Goal: Task Accomplishment & Management: Use online tool/utility

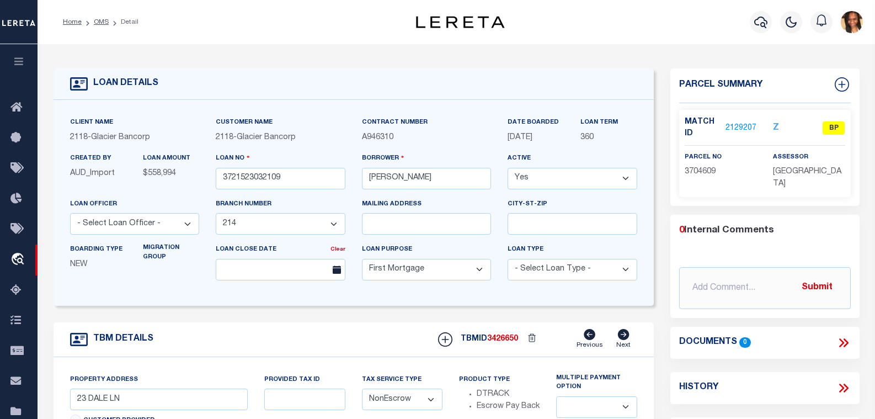
select select "25039"
select select "10"
select select "NonEscrow"
click at [75, 19] on link "Home" at bounding box center [72, 22] width 19 height 7
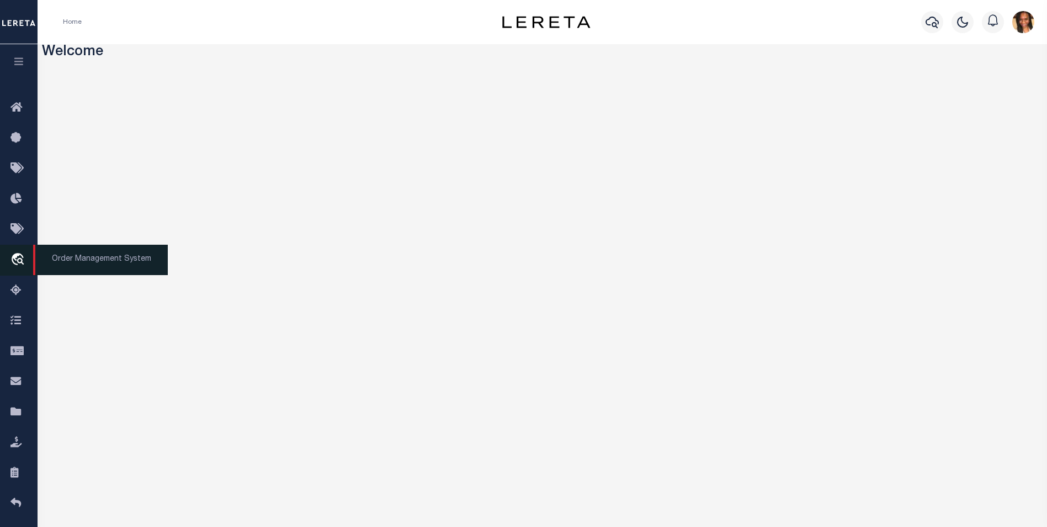
click at [21, 256] on icon "travel_explore" at bounding box center [19, 260] width 18 height 14
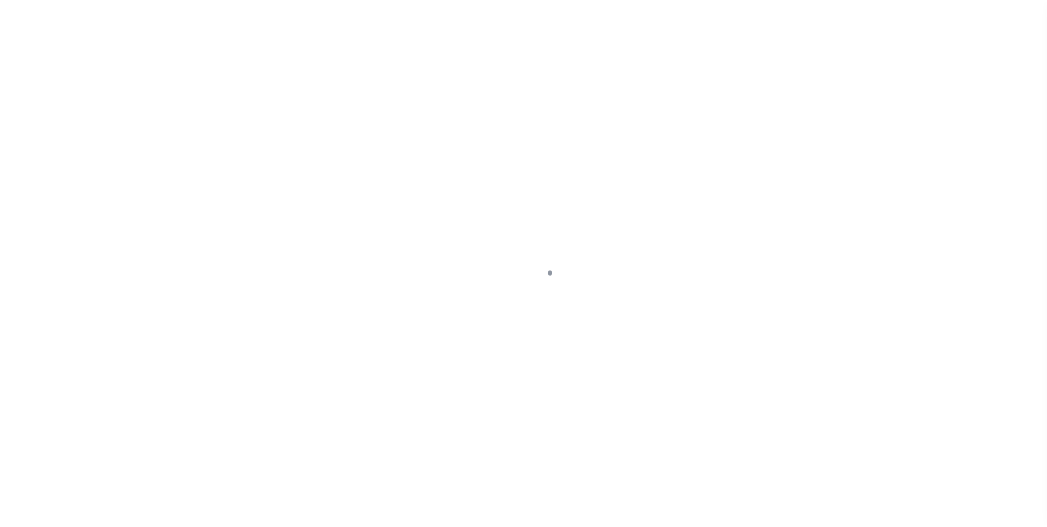
scroll to position [11, 0]
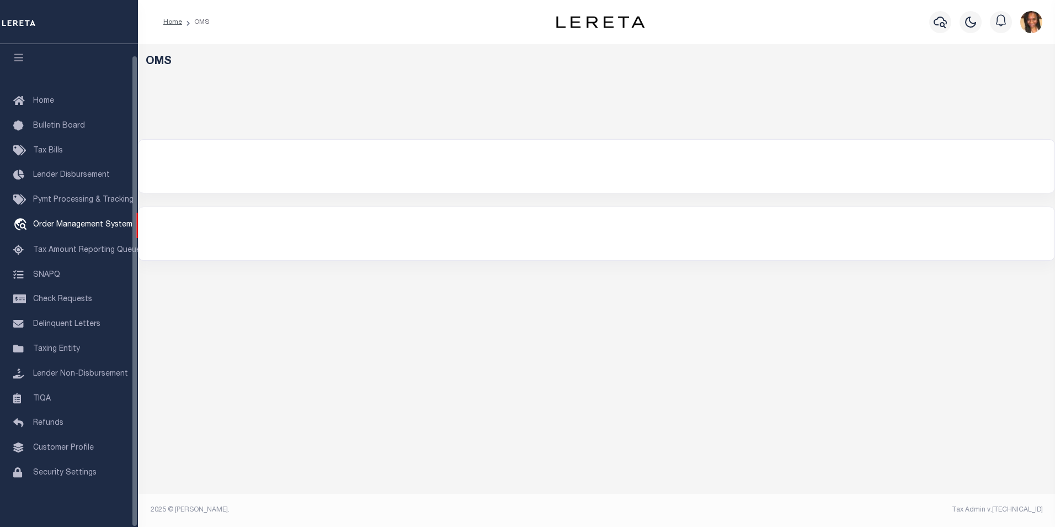
select select "200"
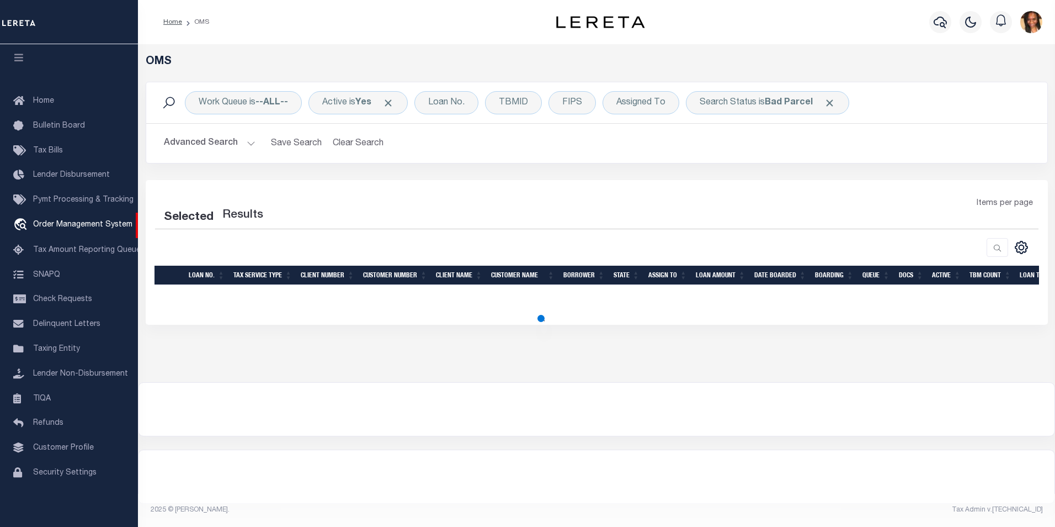
select select "200"
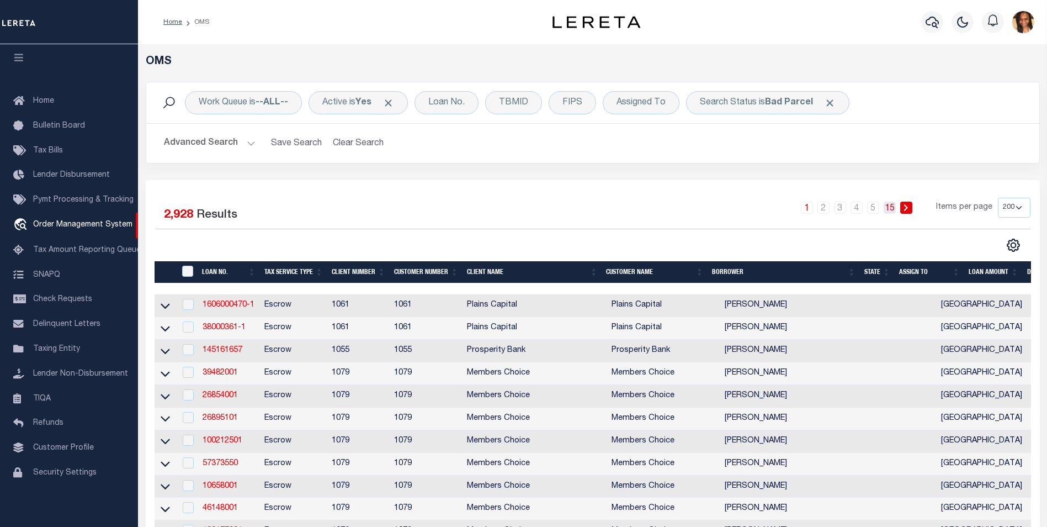
click at [891, 208] on link "15" at bounding box center [890, 207] width 12 height 12
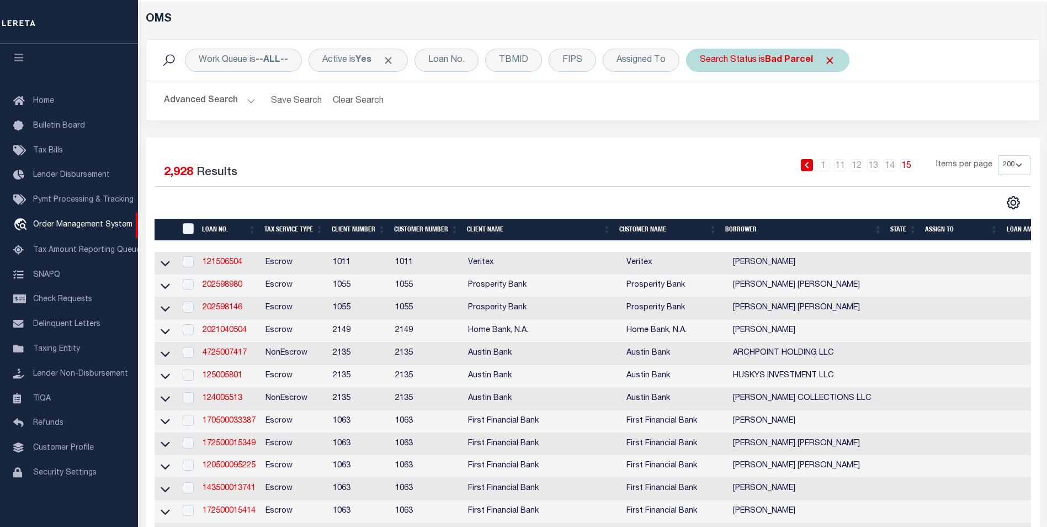
scroll to position [0, 0]
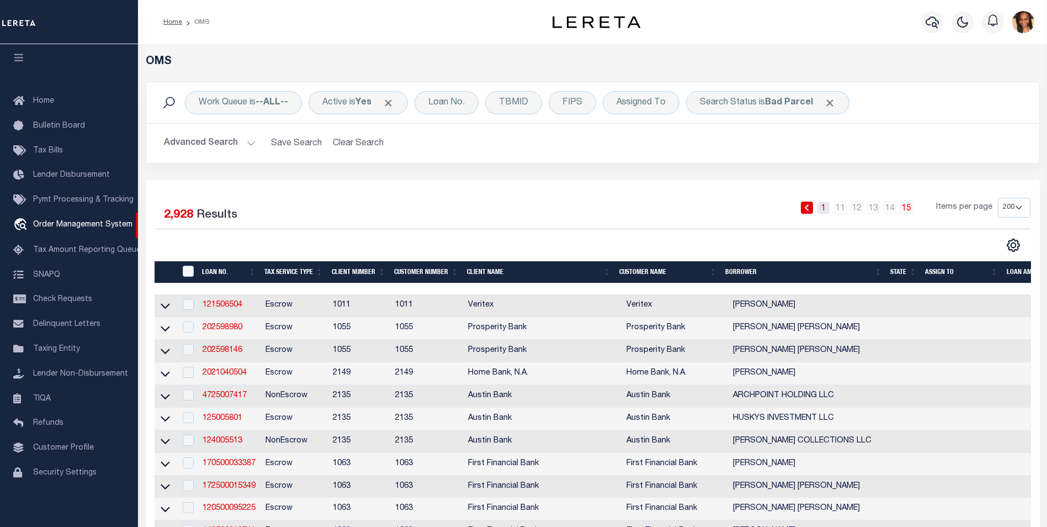
click at [826, 211] on link "1" at bounding box center [823, 207] width 12 height 12
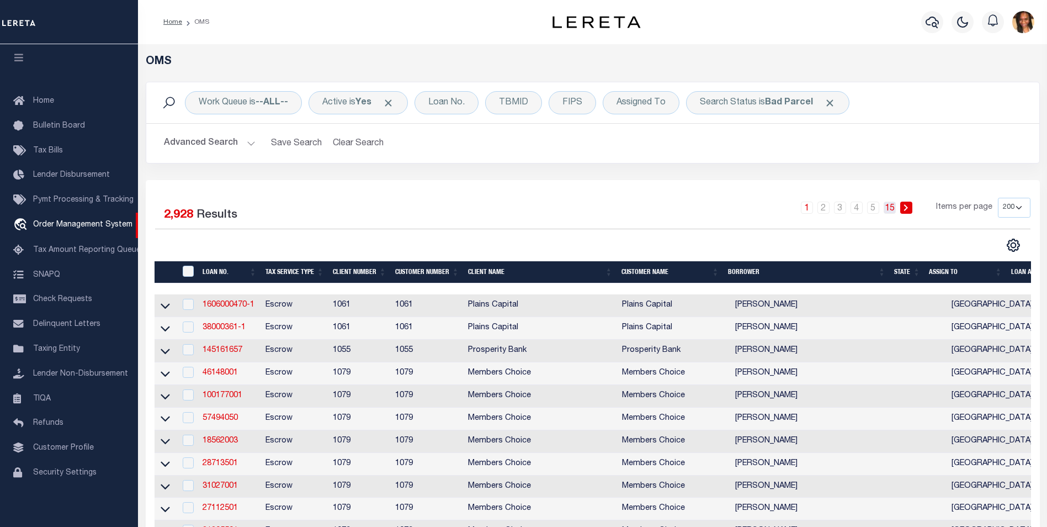
click at [889, 211] on link "15" at bounding box center [890, 207] width 12 height 12
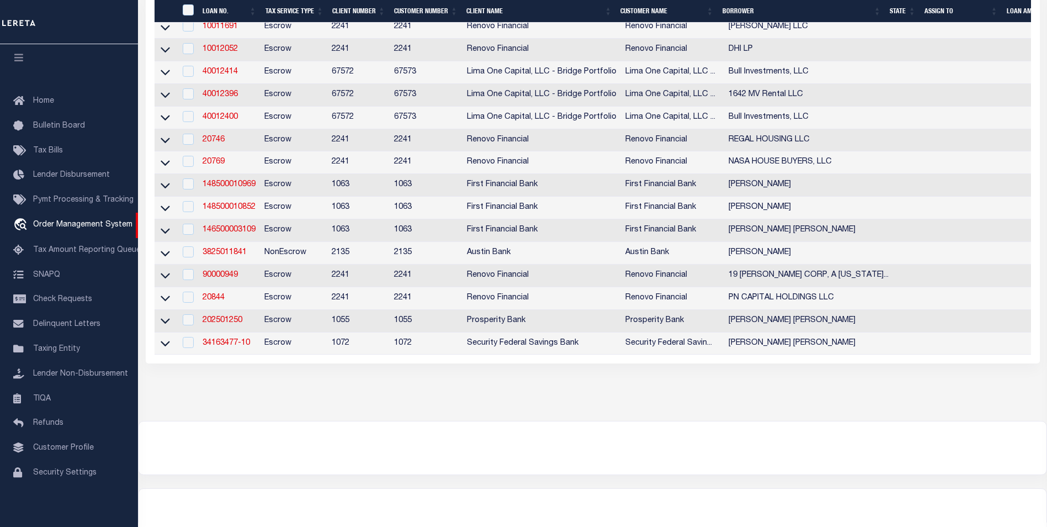
scroll to position [2810, 0]
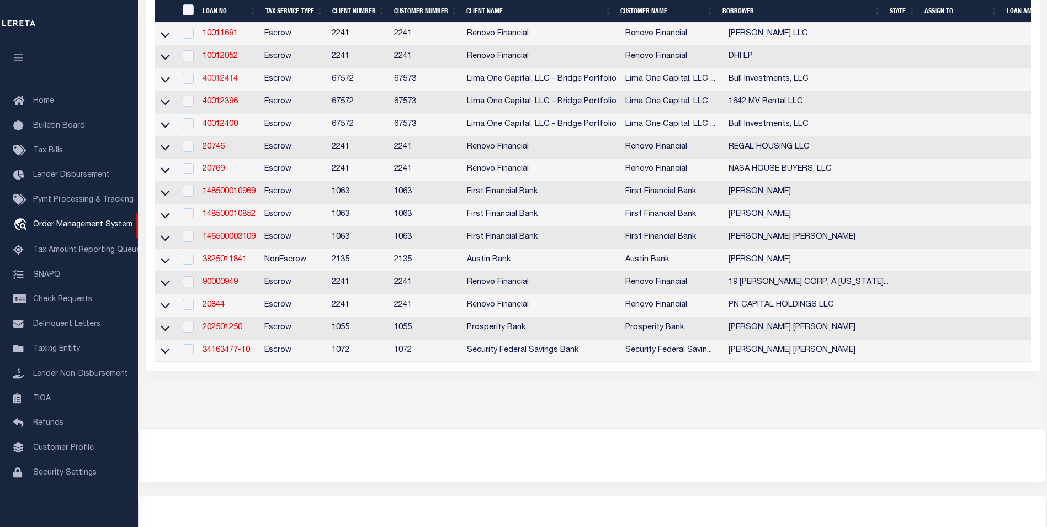
click at [234, 83] on link "40012414" at bounding box center [220, 79] width 35 height 8
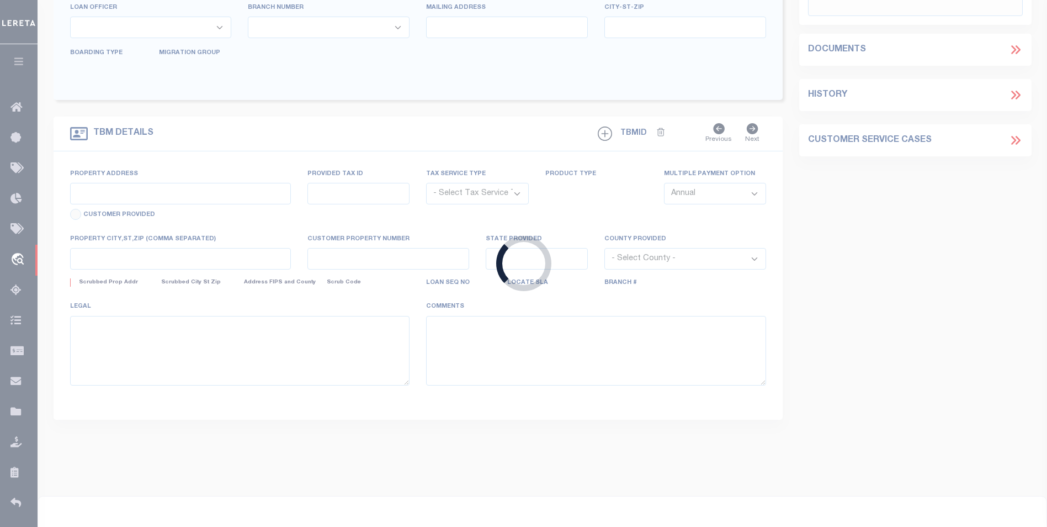
type input "40012414"
type input "Bull Investments, LLC"
select select
type input "28280 Camino Del Rio"
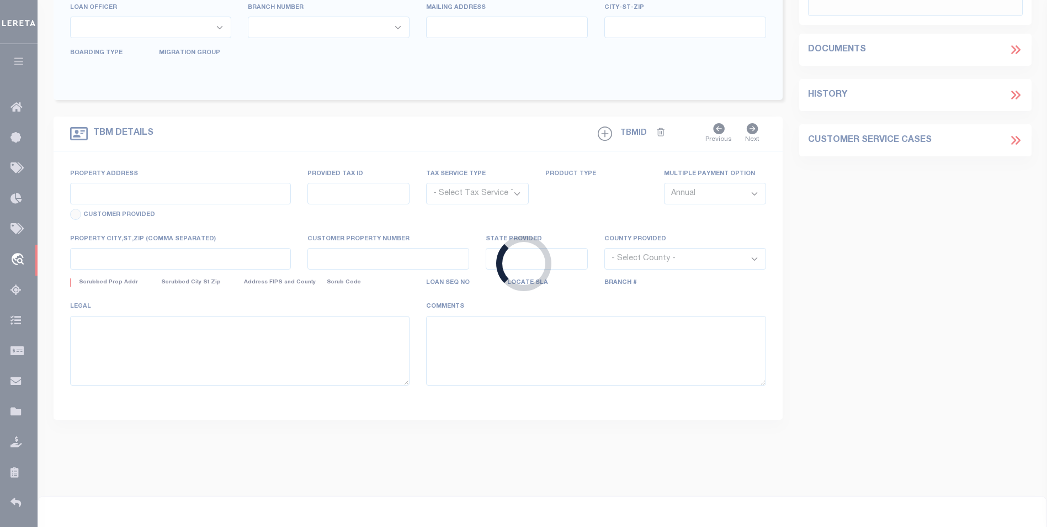
type input "San Juan Capistrano CA 92675"
select select
select select "Escrow"
type input "1642 East Monte Vista Road Unit 11"
type input "117-15-208"
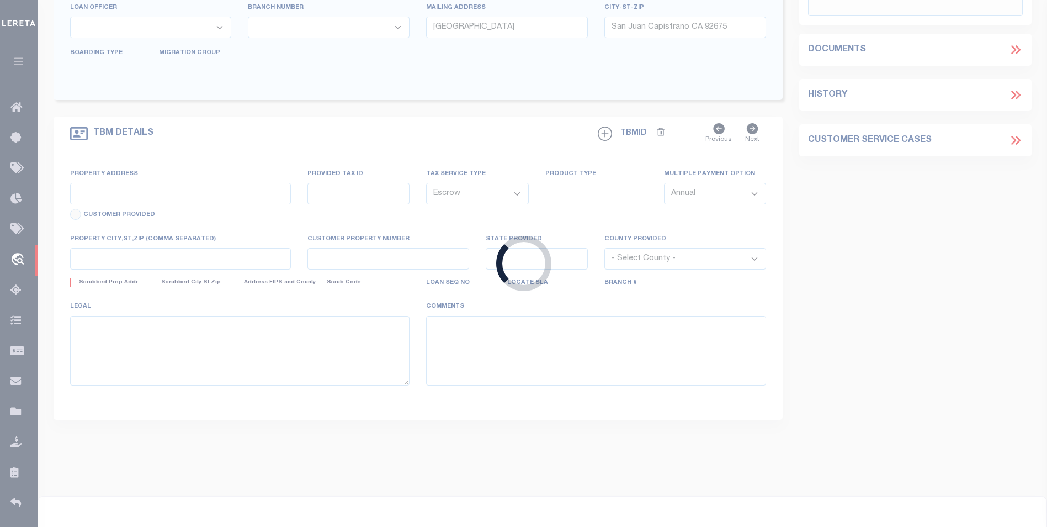
select select
type input "Phoenix AZ 85006"
type input "40012414-1"
type input "AZ"
select select
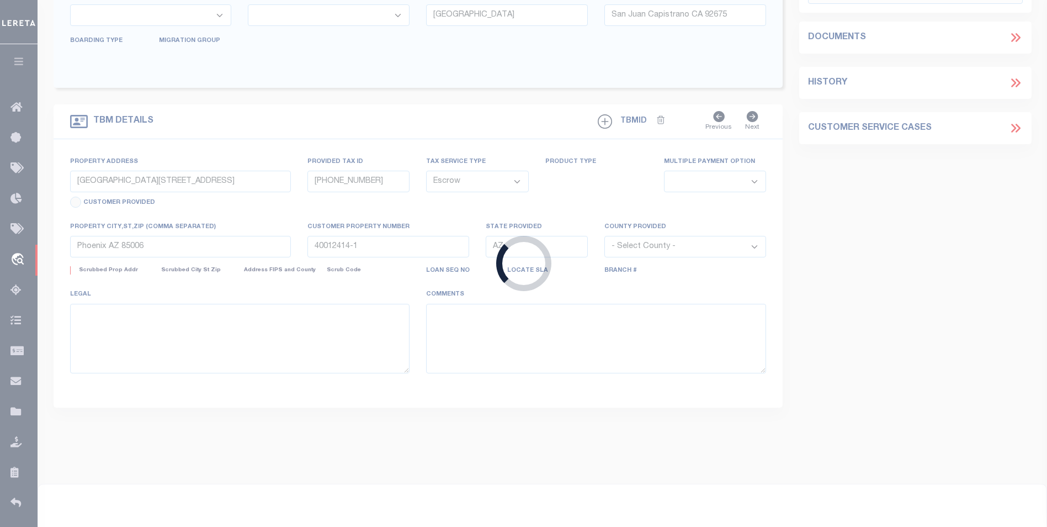
select select "164235"
select select "26297"
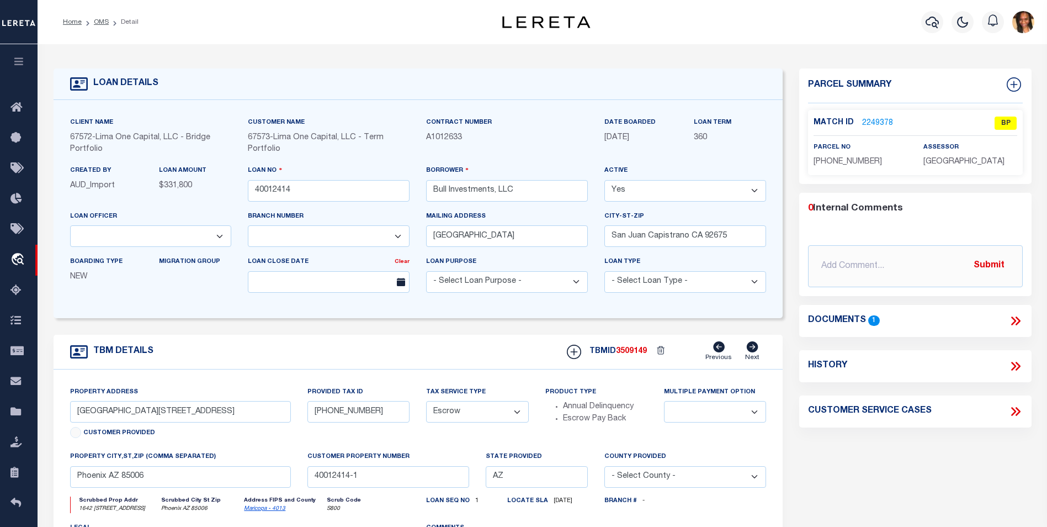
click at [872, 124] on link "2249378" at bounding box center [877, 124] width 31 height 12
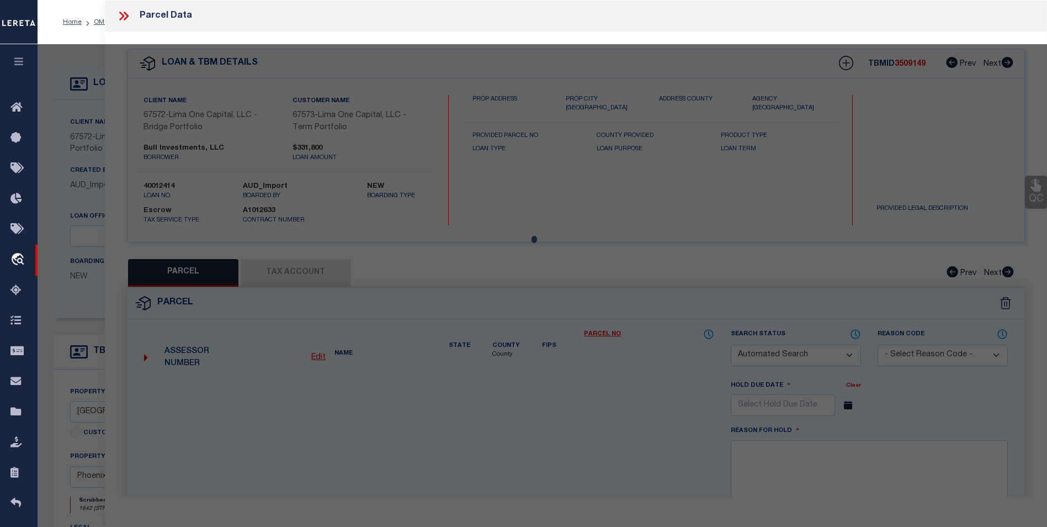
checkbox input "false"
select select "BP"
type input "BULL INVESTMENTS LLC"
select select "AGW"
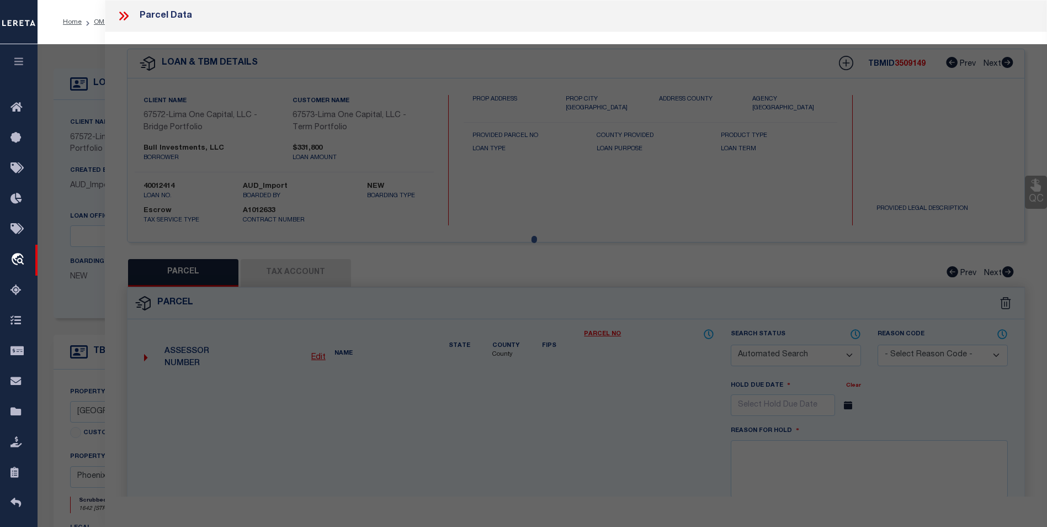
select select "LEG"
type input "AZ"
type textarea "169939 MONTE VISTA VILLAS Lot # 11"
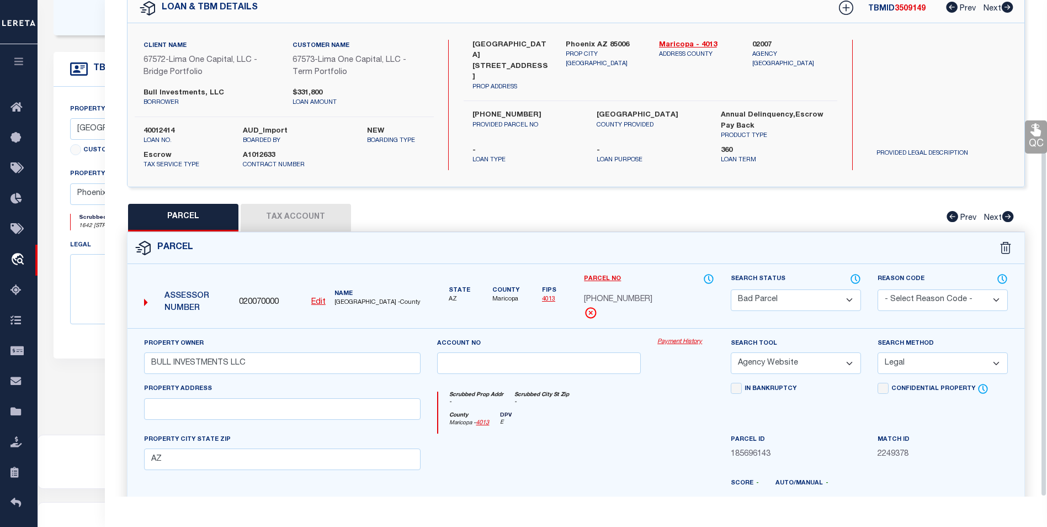
scroll to position [217, 0]
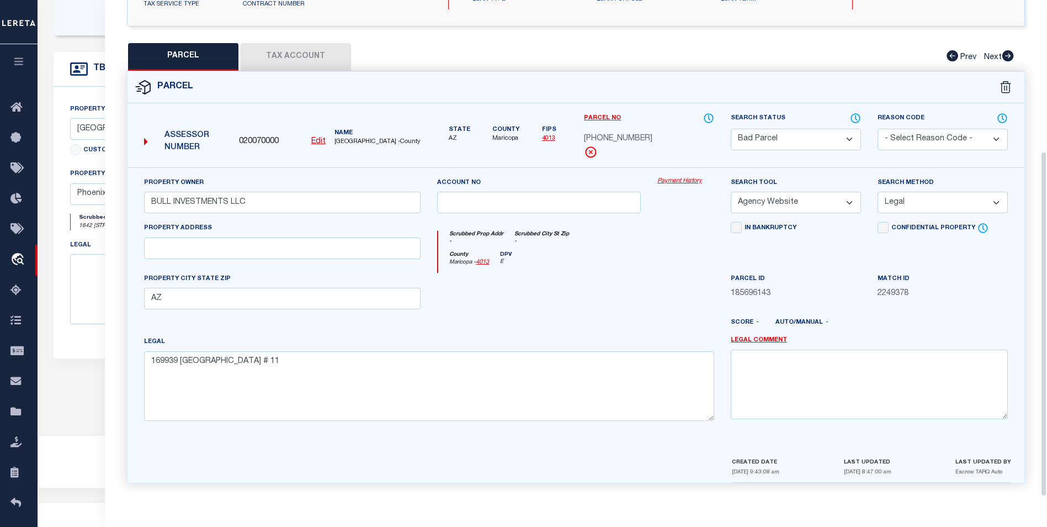
click at [286, 52] on button "Tax Account" at bounding box center [296, 57] width 110 height 28
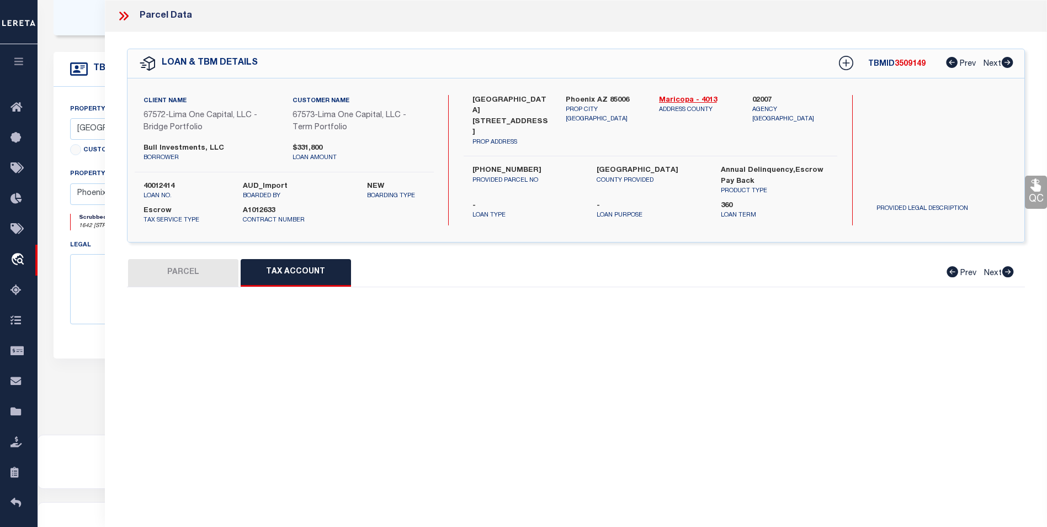
scroll to position [0, 0]
select select "100"
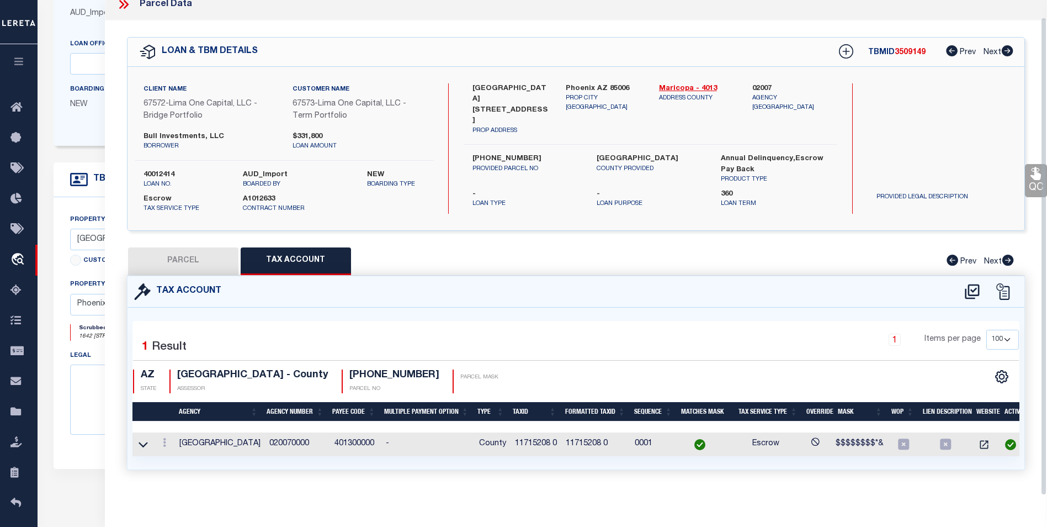
scroll to position [19, 0]
click at [165, 438] on icon at bounding box center [164, 442] width 3 height 9
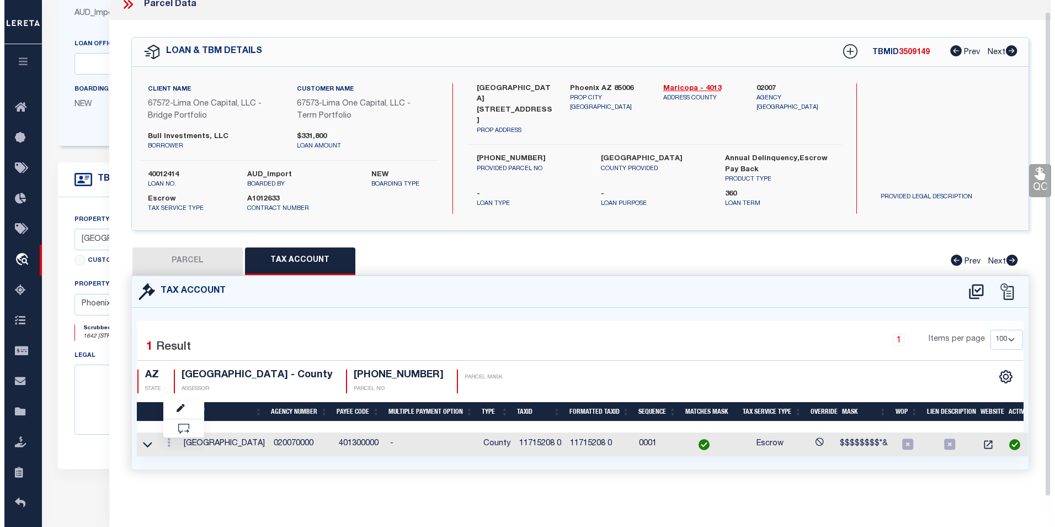
scroll to position [12, 0]
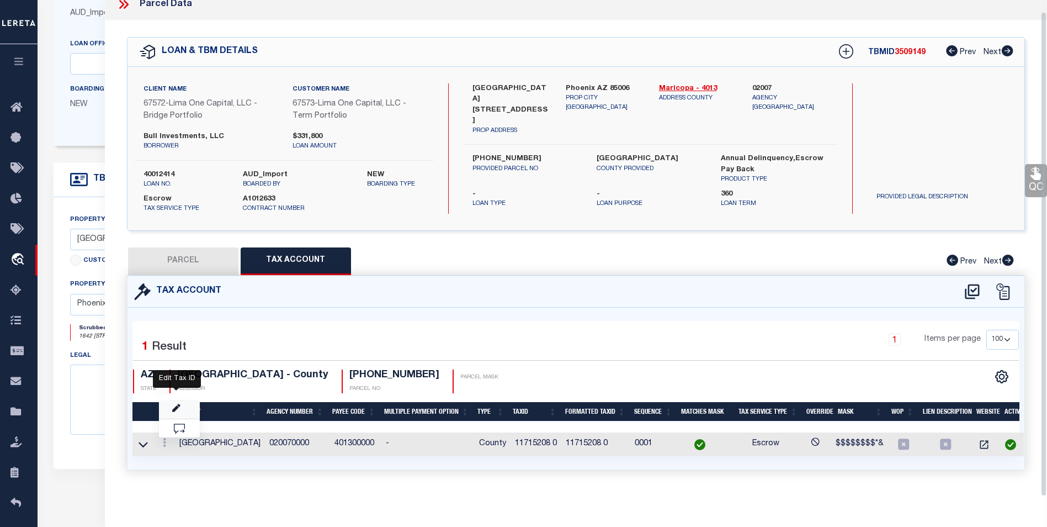
click at [178, 411] on icon "" at bounding box center [176, 408] width 8 height 8
type input "11715208 0"
type textarea "$$$$$$$$*&"
checkbox input "true"
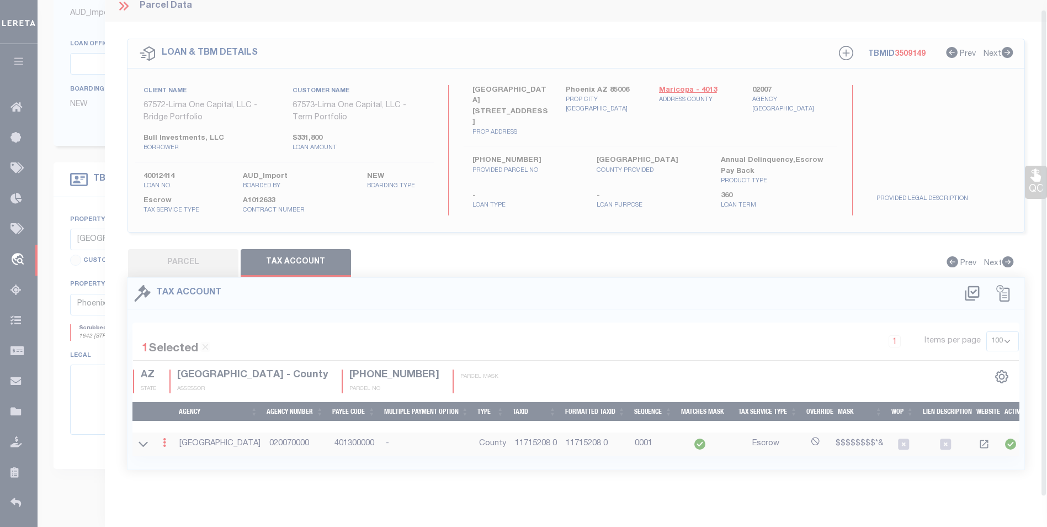
scroll to position [9, 0]
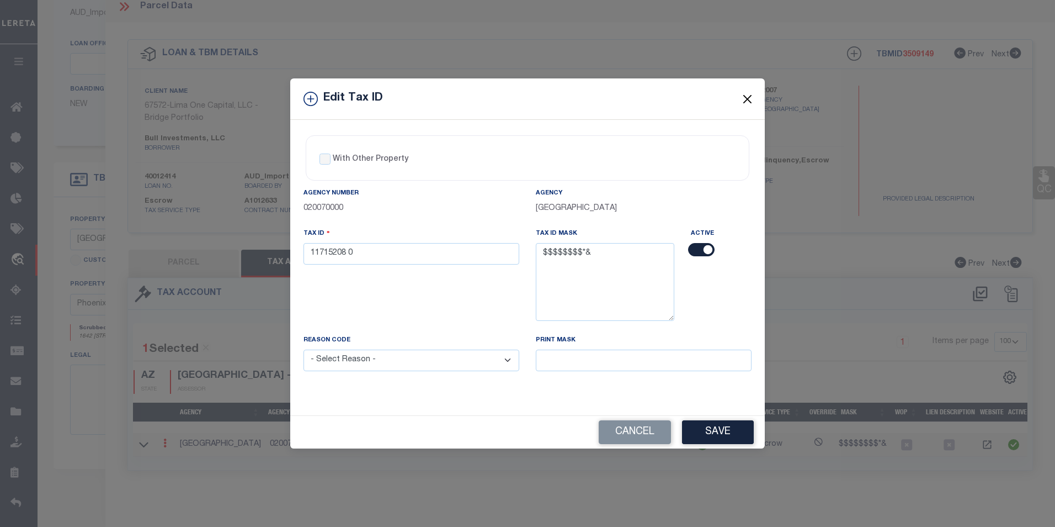
click at [749, 103] on button "Close" at bounding box center [748, 99] width 14 height 14
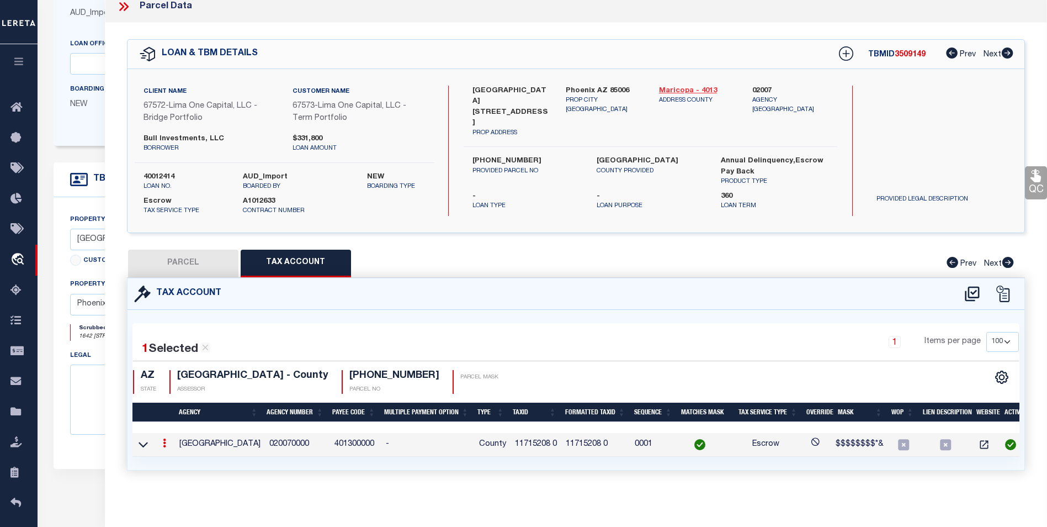
click at [678, 88] on link "Maricopa - 4013" at bounding box center [697, 91] width 77 height 11
